Goal: Task Accomplishment & Management: Complete application form

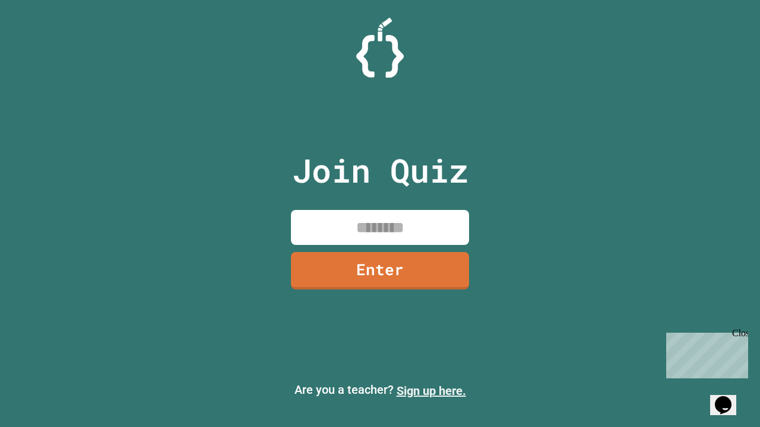
click at [431, 391] on link "Sign up here." at bounding box center [430, 391] width 69 height 14
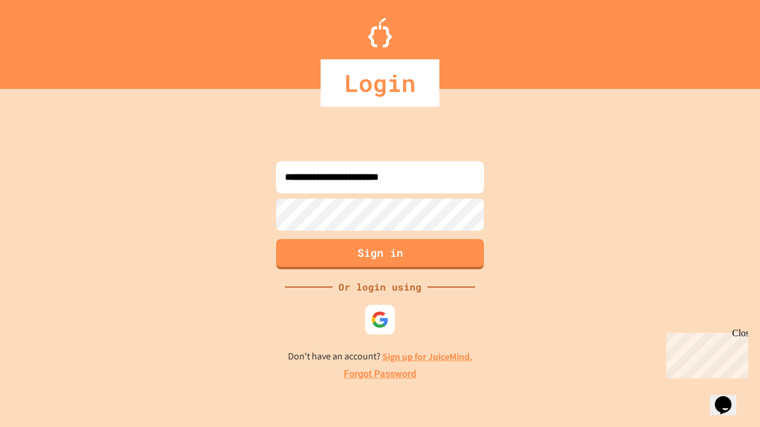
type input "**********"
